Goal: Task Accomplishment & Management: Manage account settings

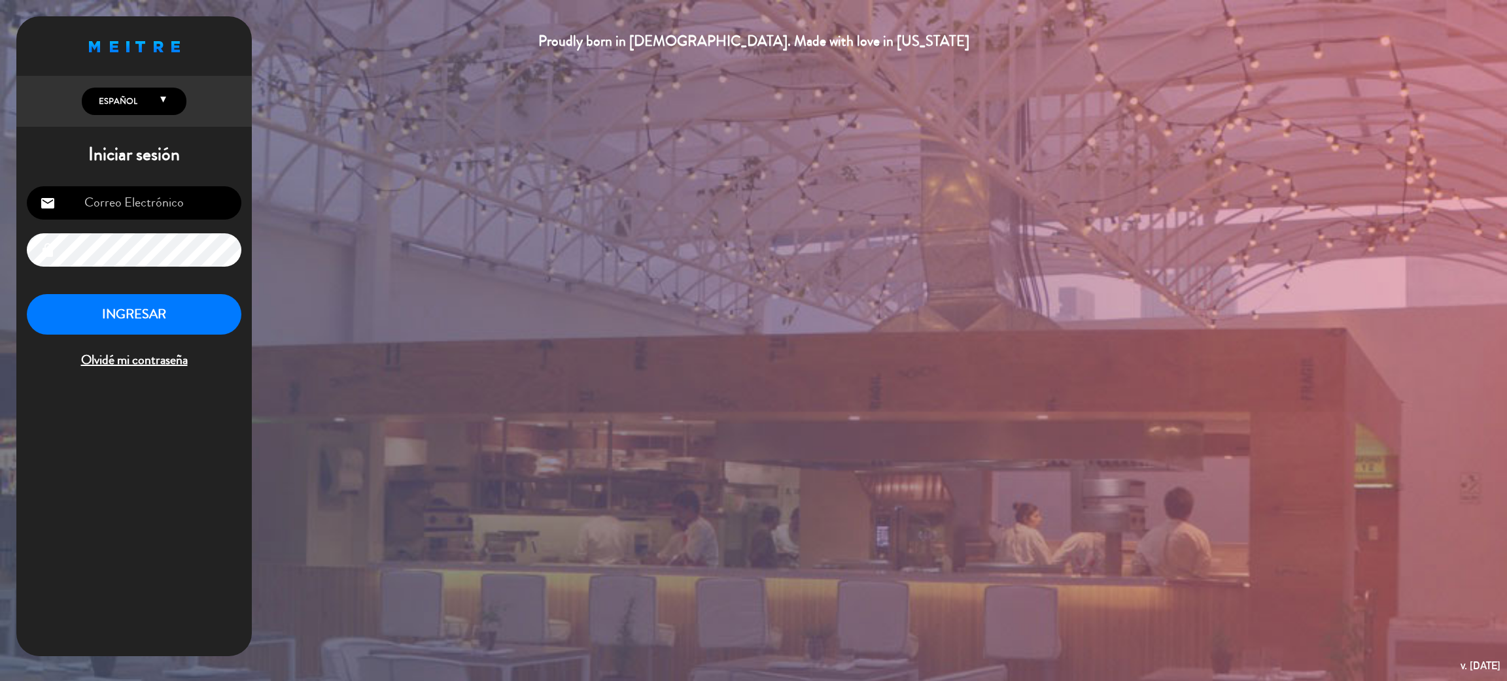
type input "[EMAIL_ADDRESS][PERSON_NAME][DOMAIN_NAME]"
click at [129, 324] on button "INGRESAR" at bounding box center [134, 314] width 214 height 41
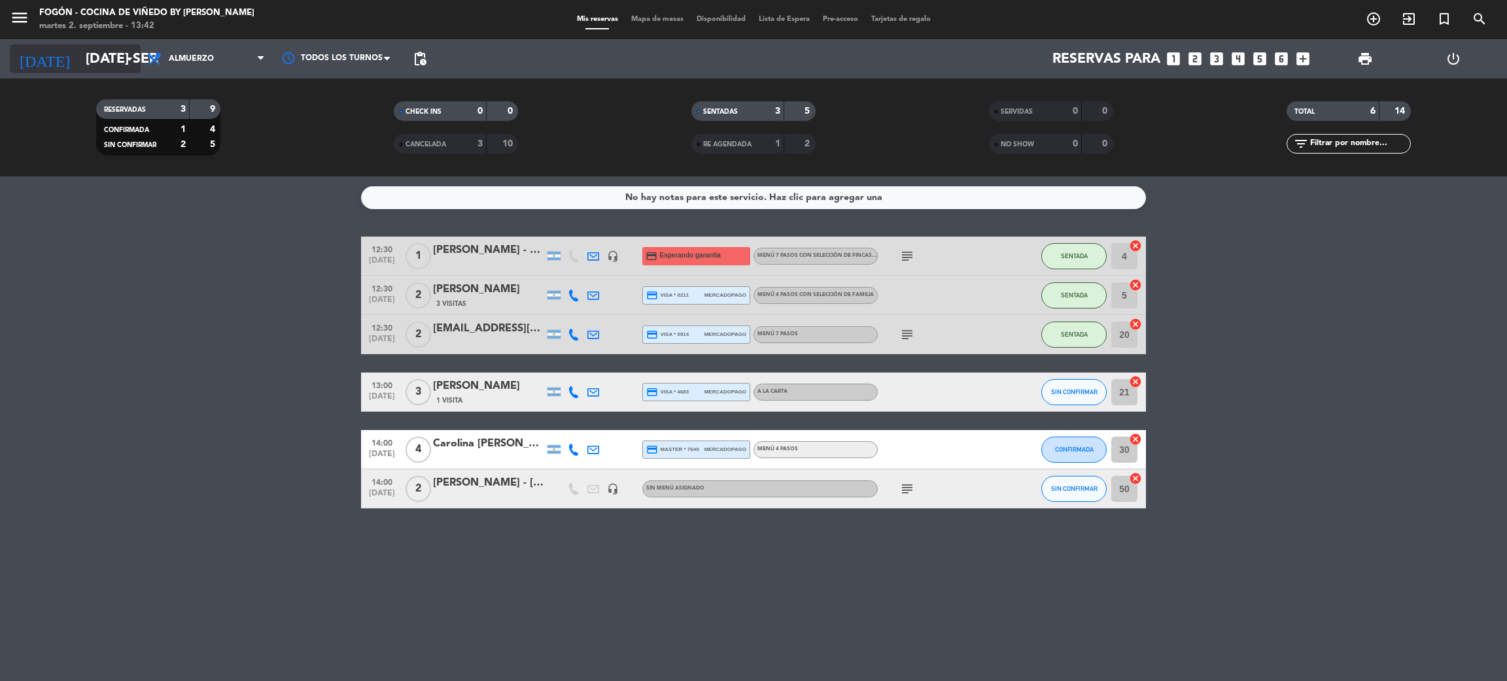
click at [107, 67] on input "[DATE] sep." at bounding box center [169, 58] width 180 height 29
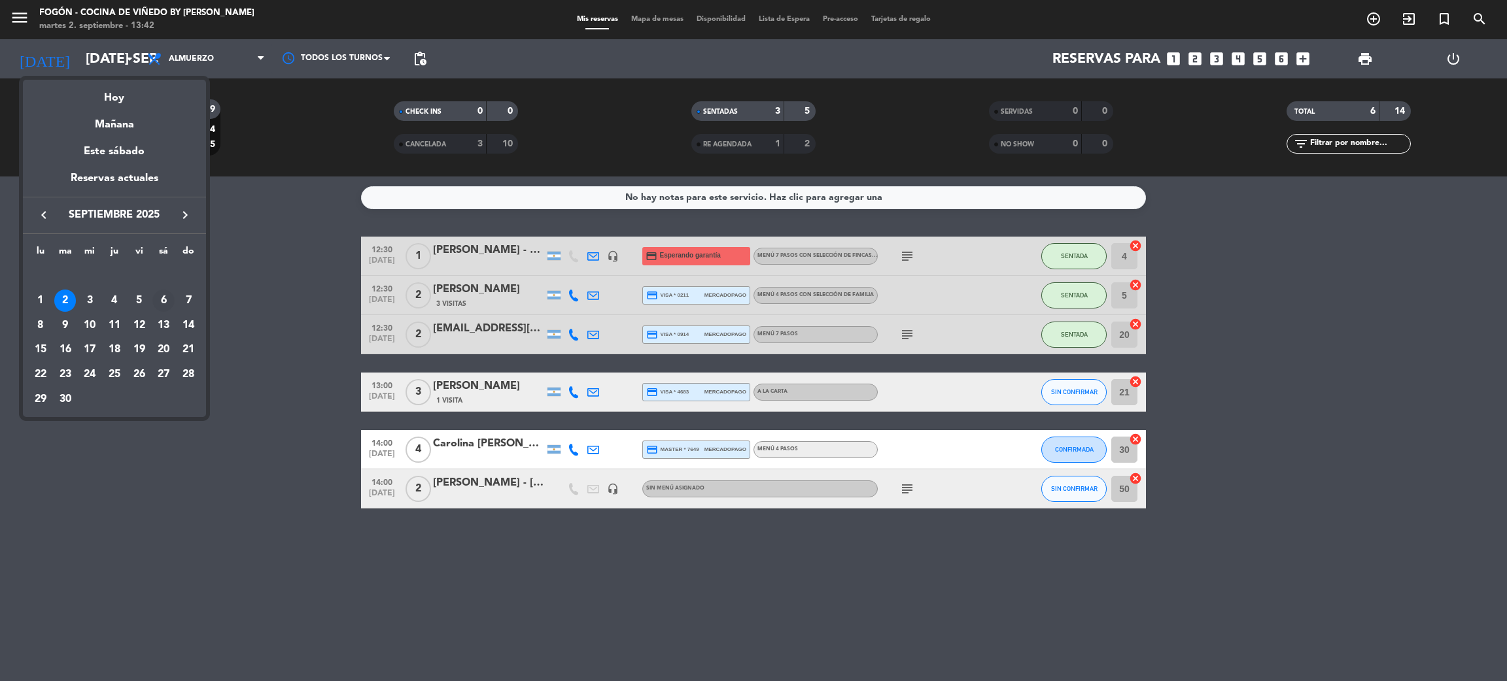
click at [160, 301] on div "6" at bounding box center [163, 301] width 22 height 22
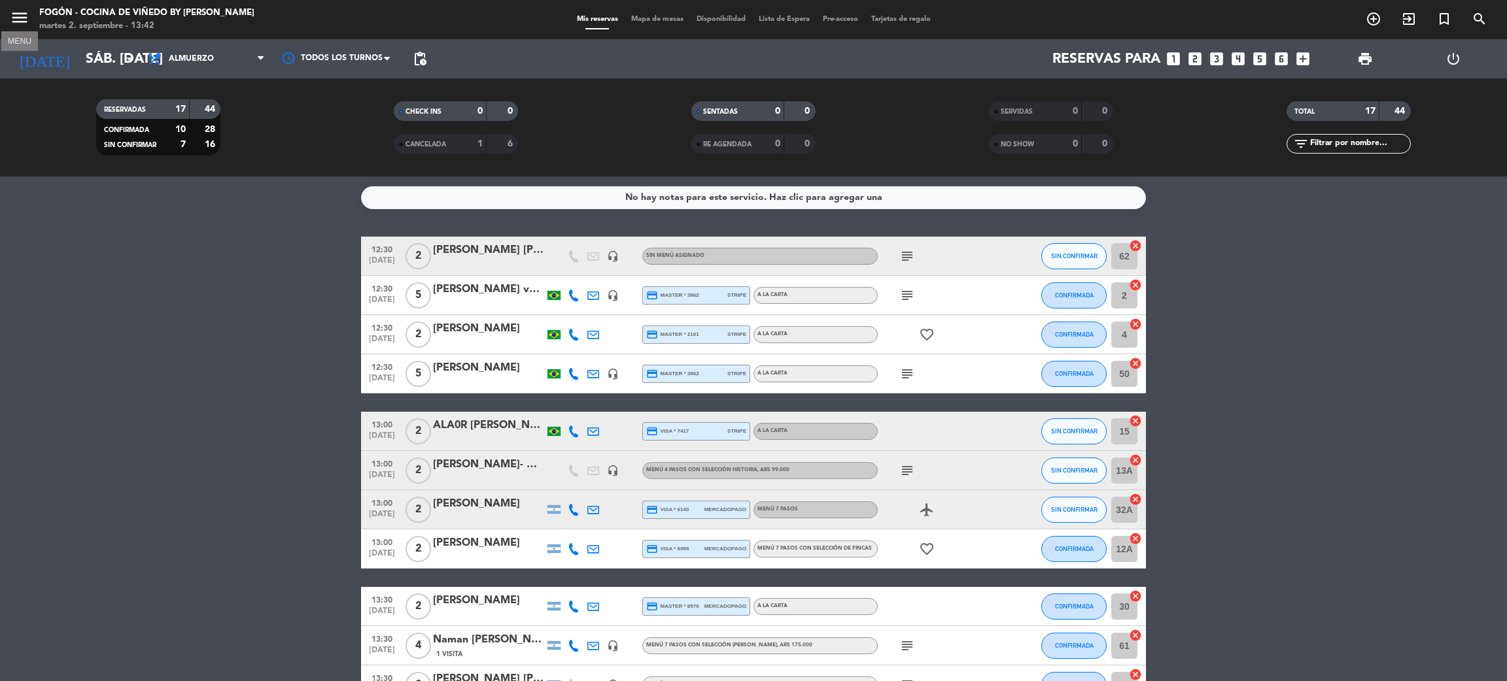
click at [20, 15] on icon "menu" at bounding box center [20, 18] width 20 height 20
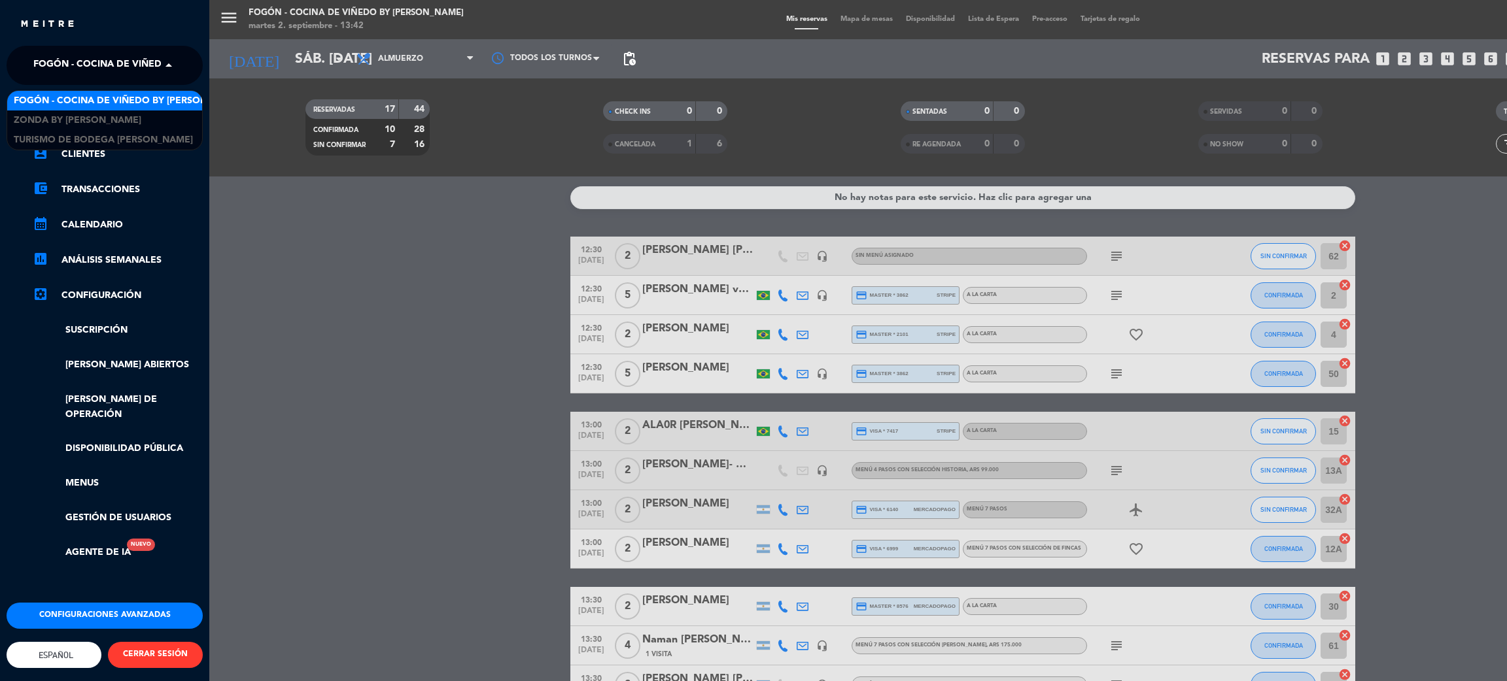
click at [165, 52] on span at bounding box center [172, 65] width 22 height 27
click at [83, 117] on span "Zonda by [PERSON_NAME]" at bounding box center [78, 120] width 128 height 15
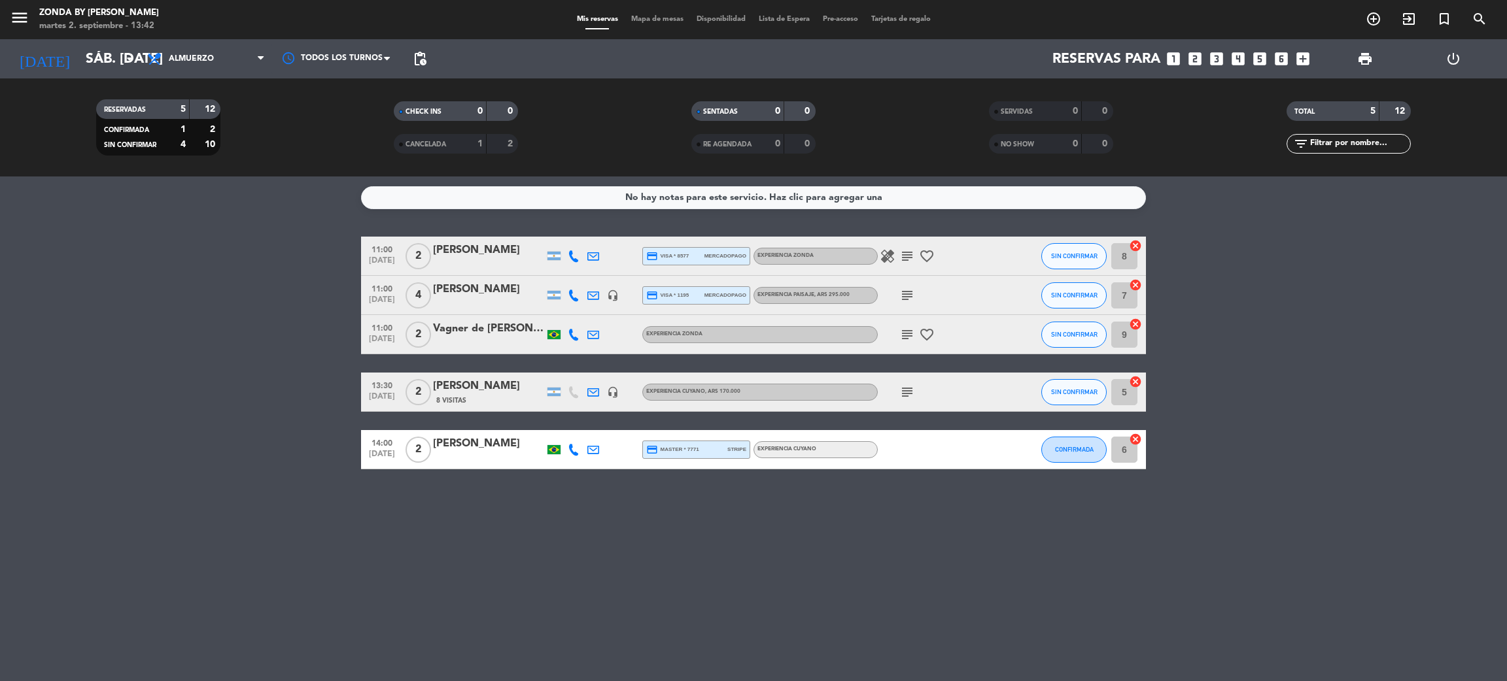
click at [885, 262] on icon "healing" at bounding box center [888, 256] width 16 height 16
click at [112, 58] on input "sáb. [DATE]" at bounding box center [169, 58] width 180 height 29
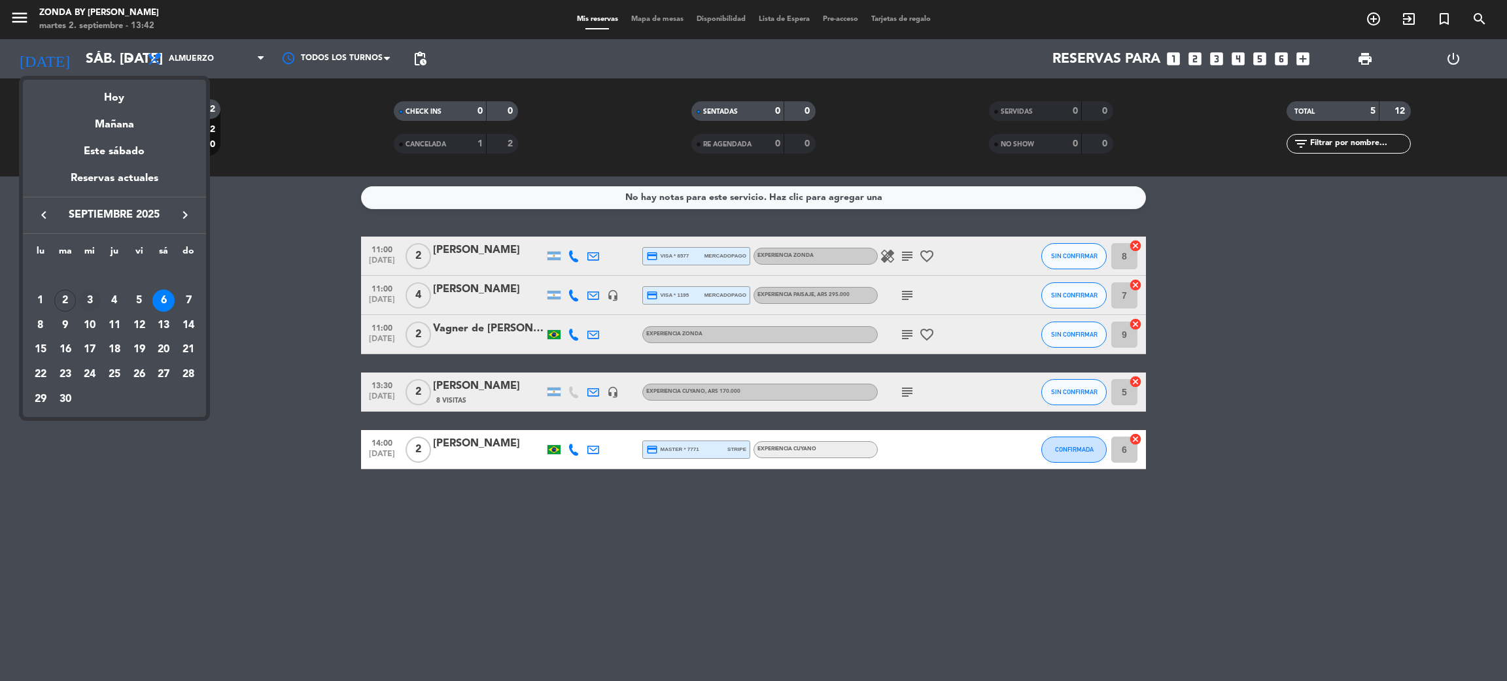
click at [94, 299] on div "3" at bounding box center [89, 301] width 22 height 22
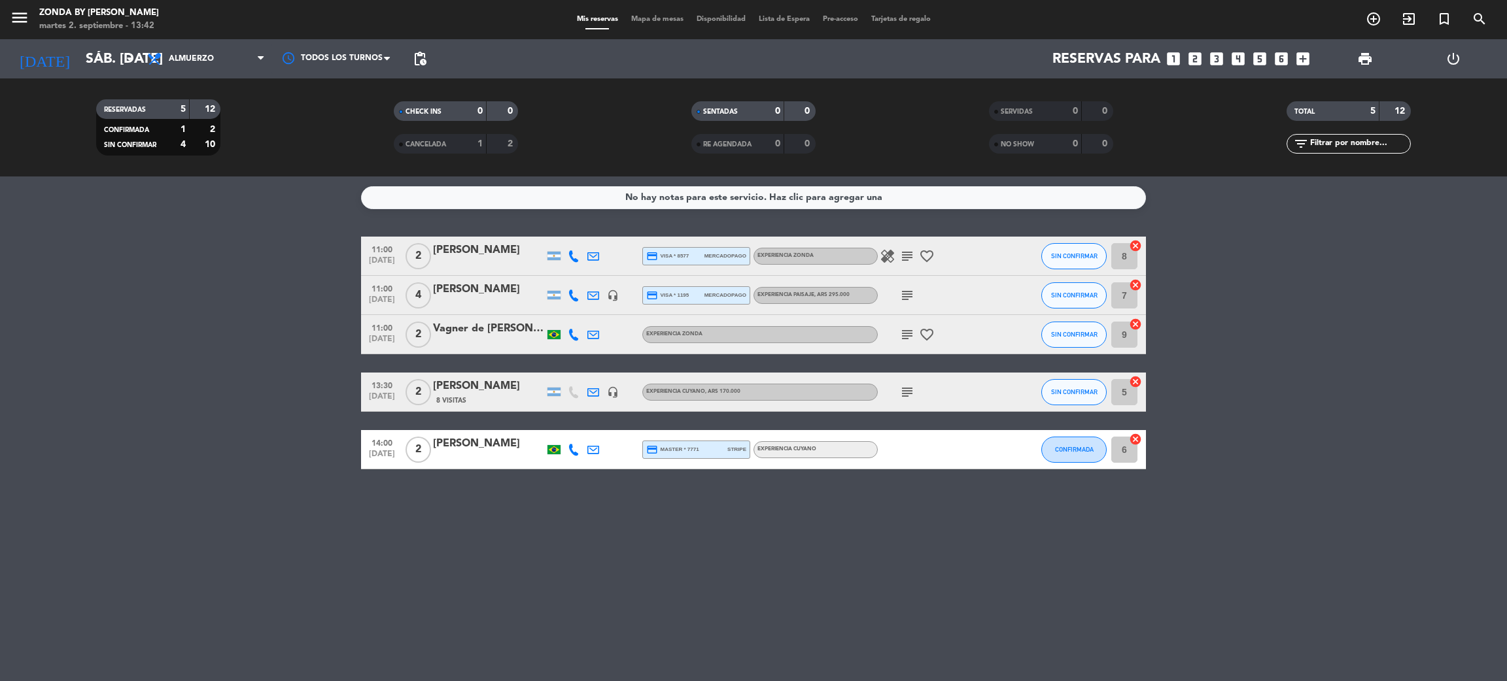
type input "mié. [DATE]"
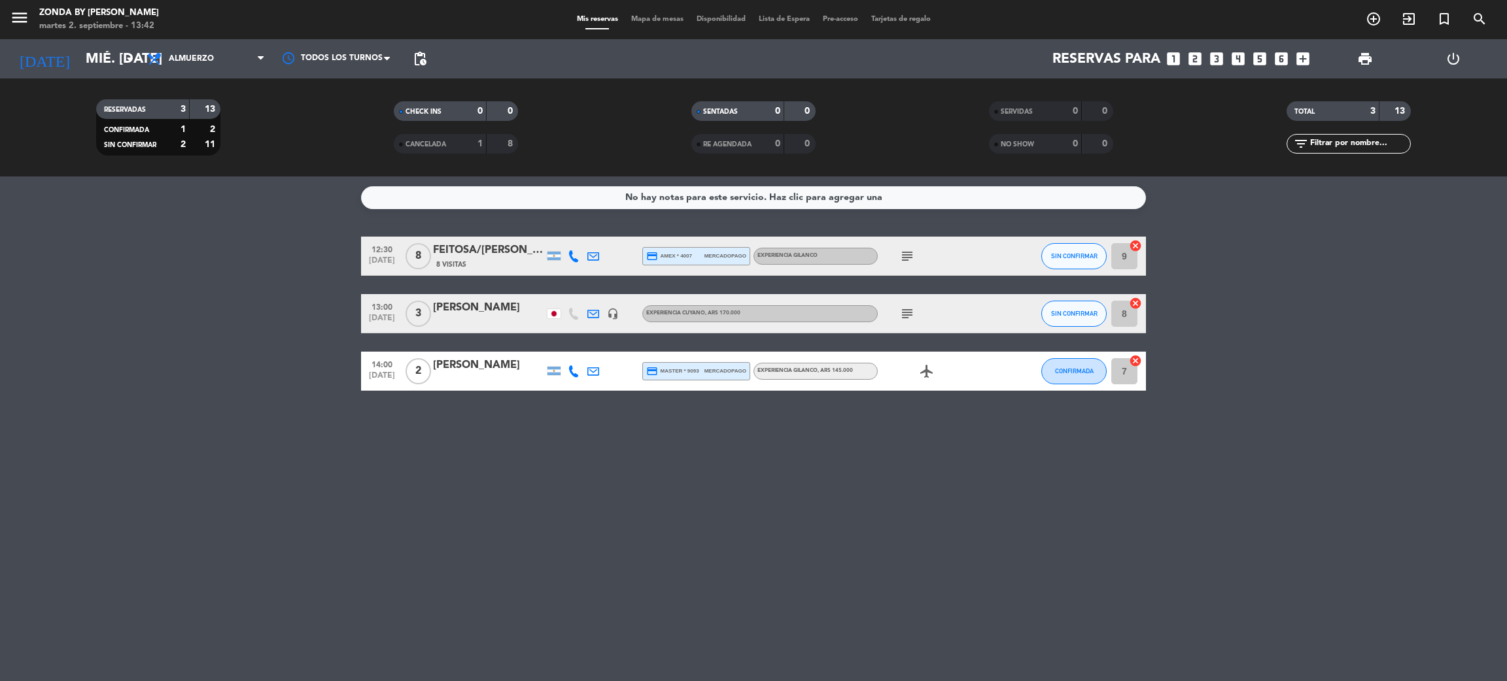
click at [215, 469] on div "No hay notas para este servicio. Haz clic para agregar una 12:30 [DATE] 8 FEITO…" at bounding box center [753, 429] width 1507 height 505
